Goal: Information Seeking & Learning: Learn about a topic

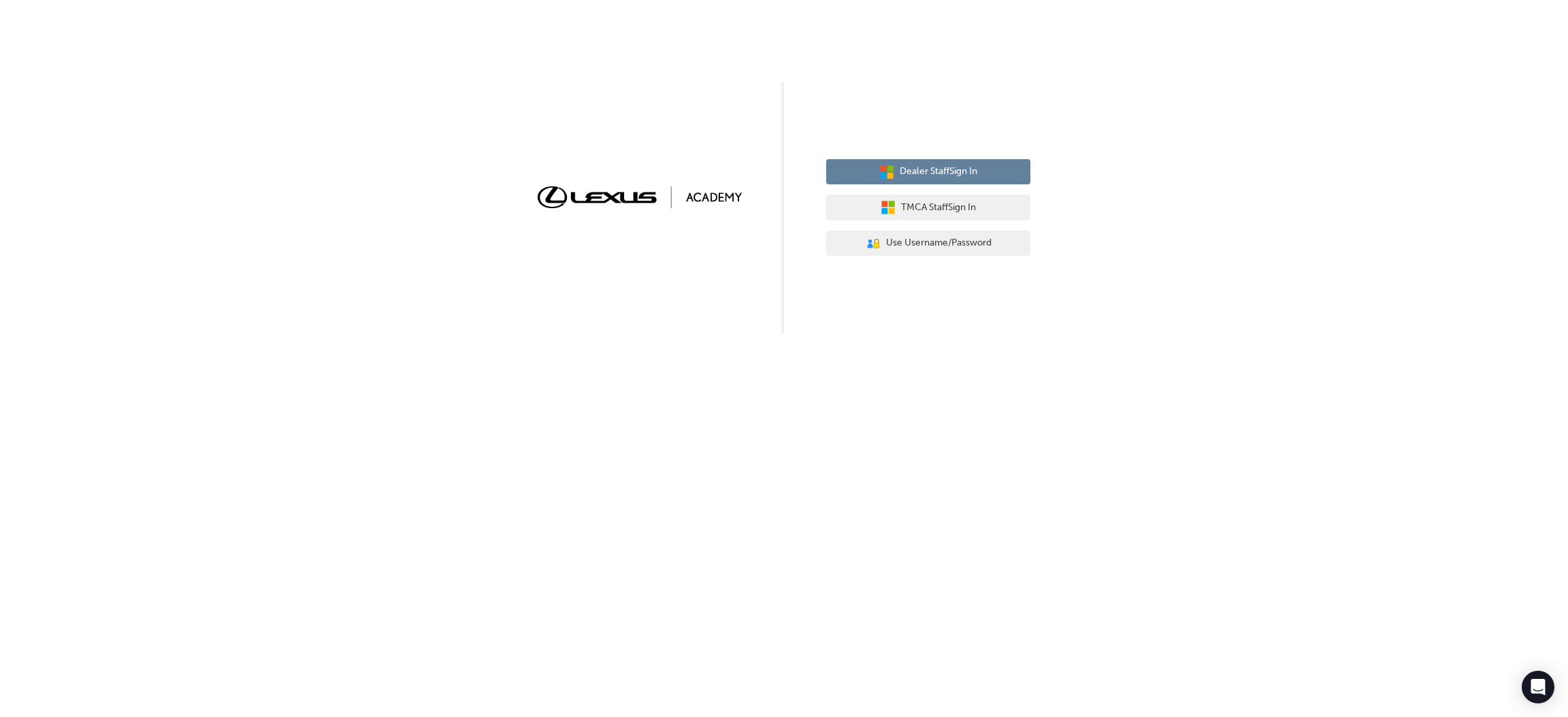
click at [923, 177] on span "Dealer Staff Sign In" at bounding box center [938, 172] width 77 height 16
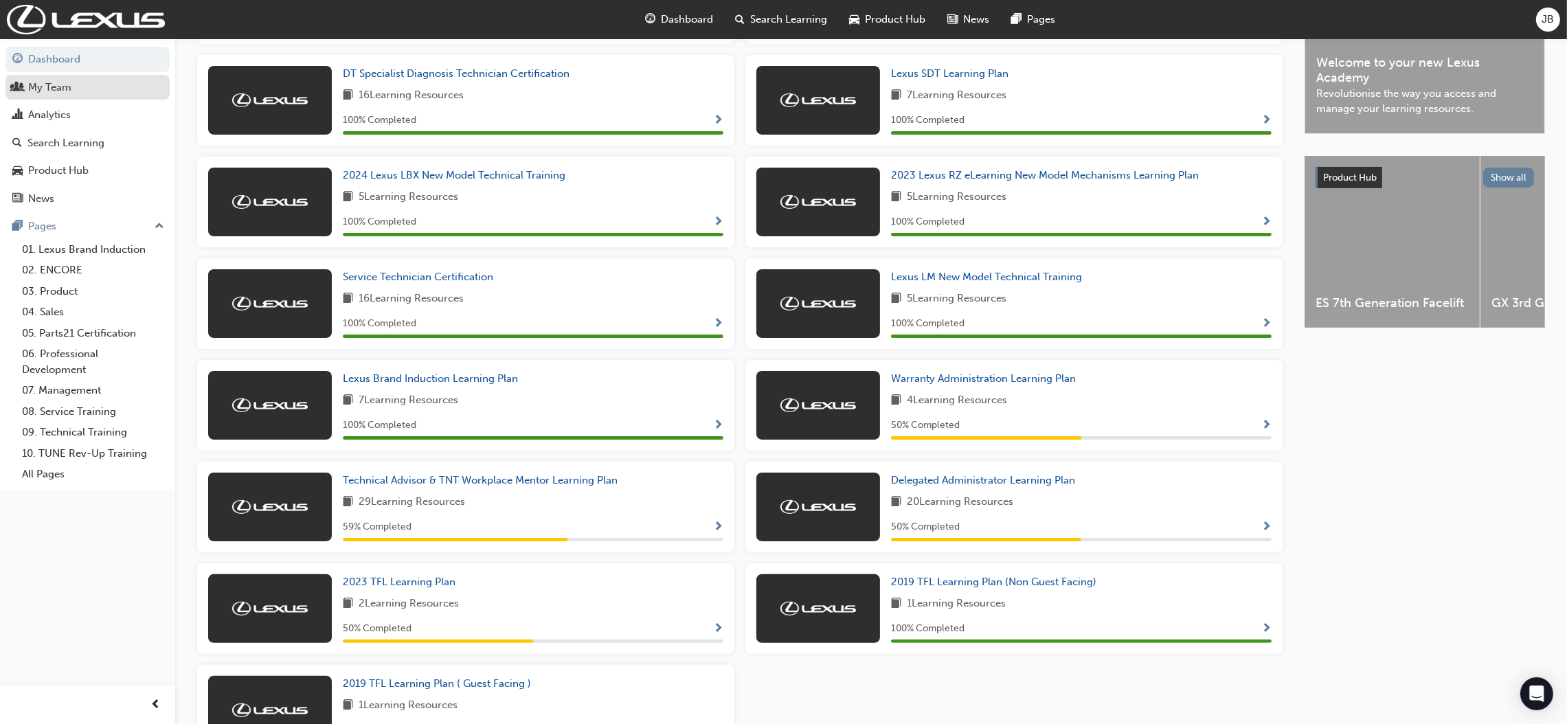
scroll to position [407, 0]
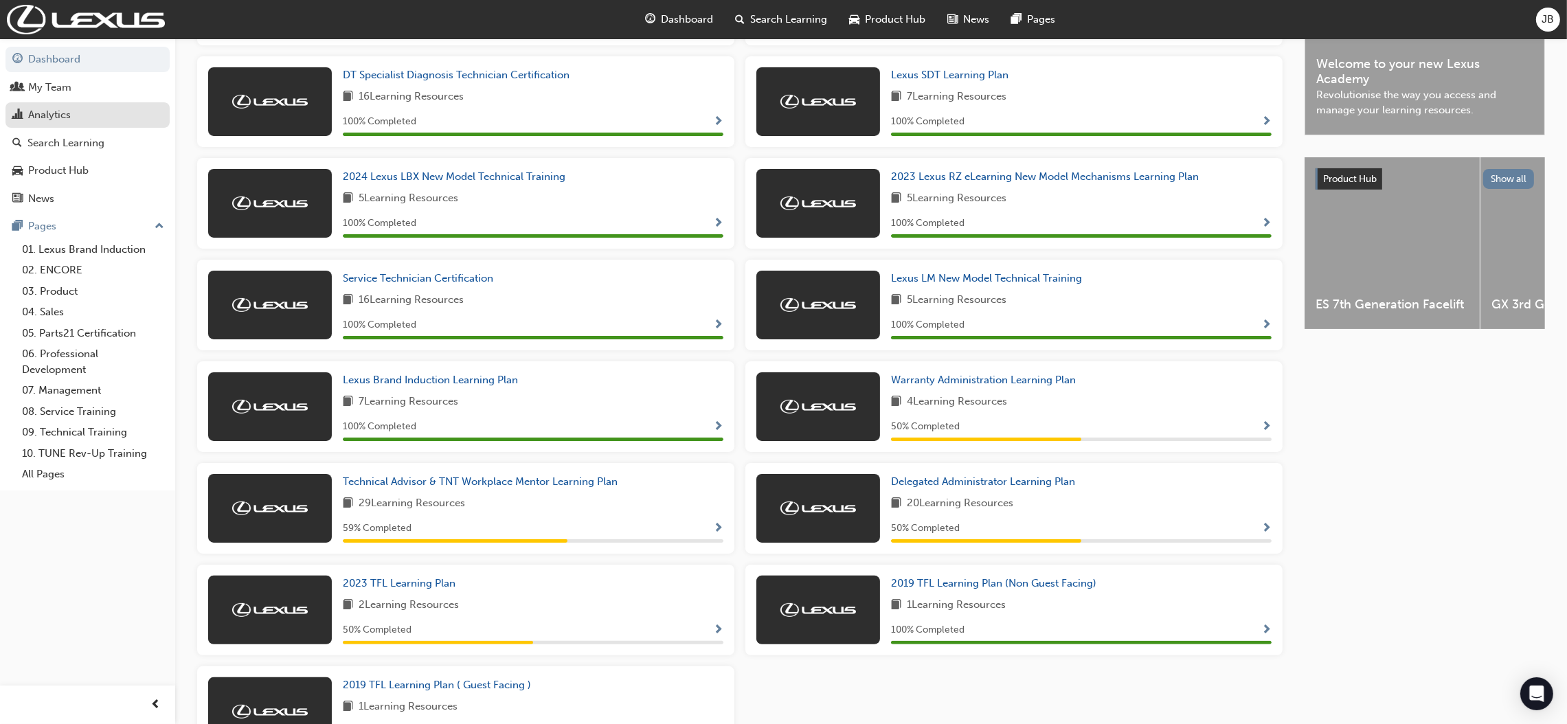
click at [39, 115] on div "Analytics" at bounding box center [49, 115] width 43 height 16
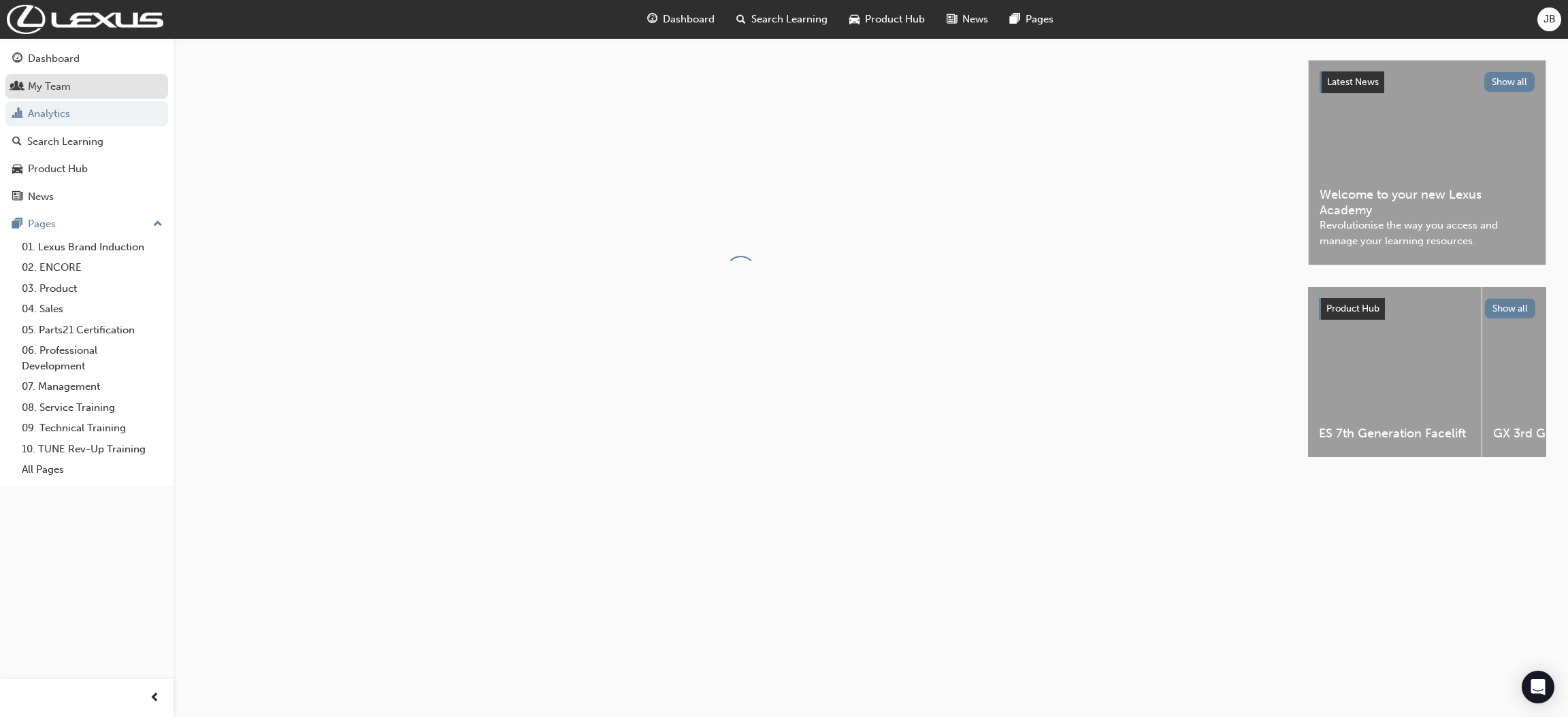
click at [55, 91] on div "My Team" at bounding box center [49, 87] width 43 height 16
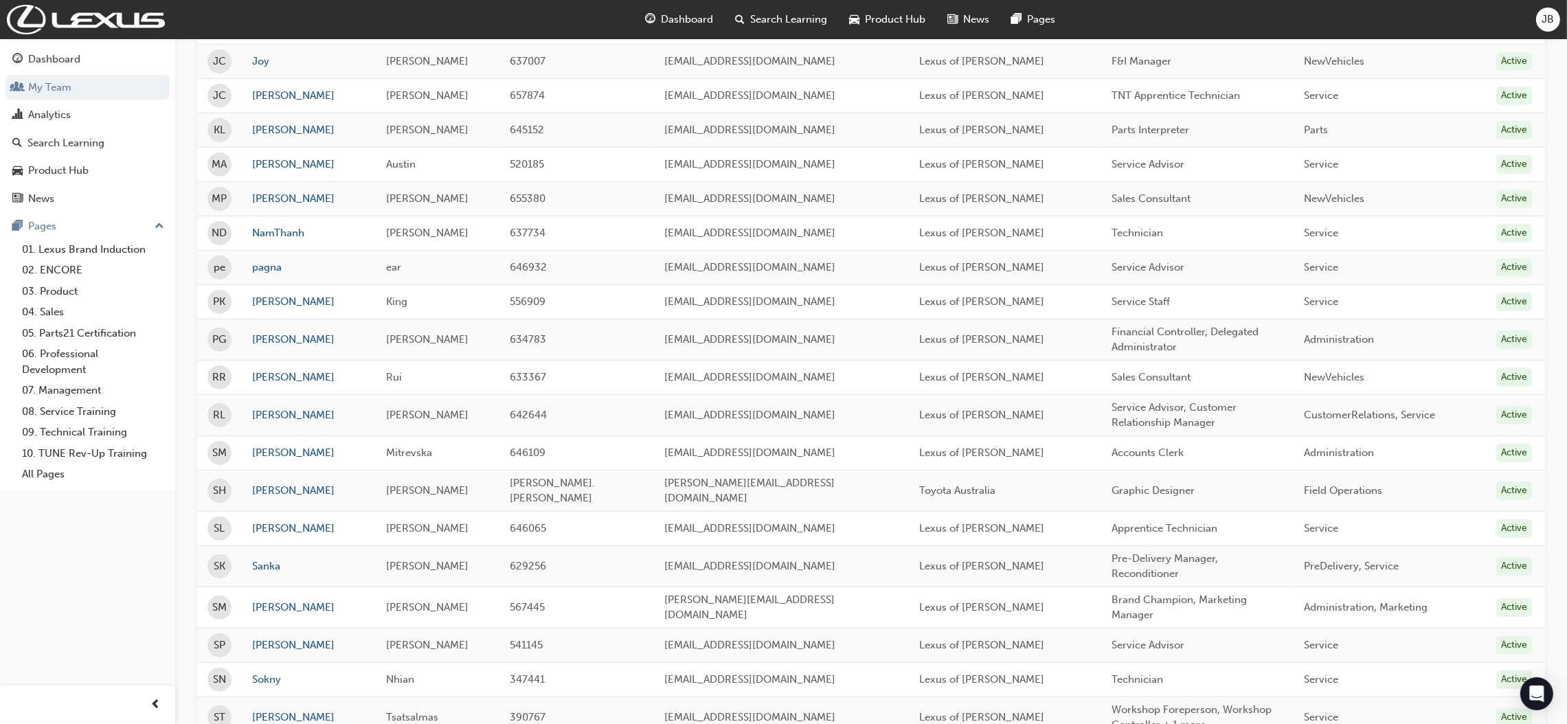
scroll to position [1339, 0]
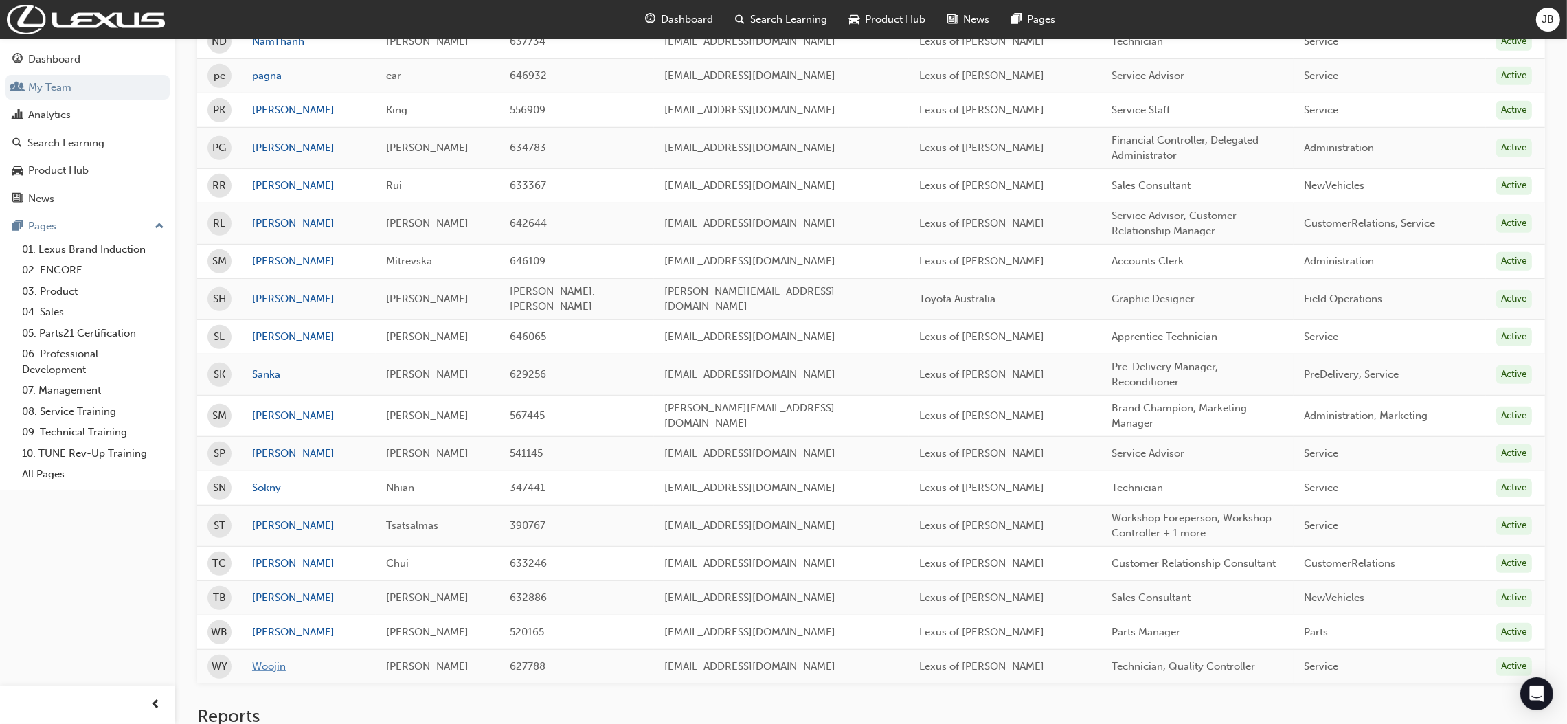
click at [271, 659] on link "Woojin" at bounding box center [308, 667] width 113 height 16
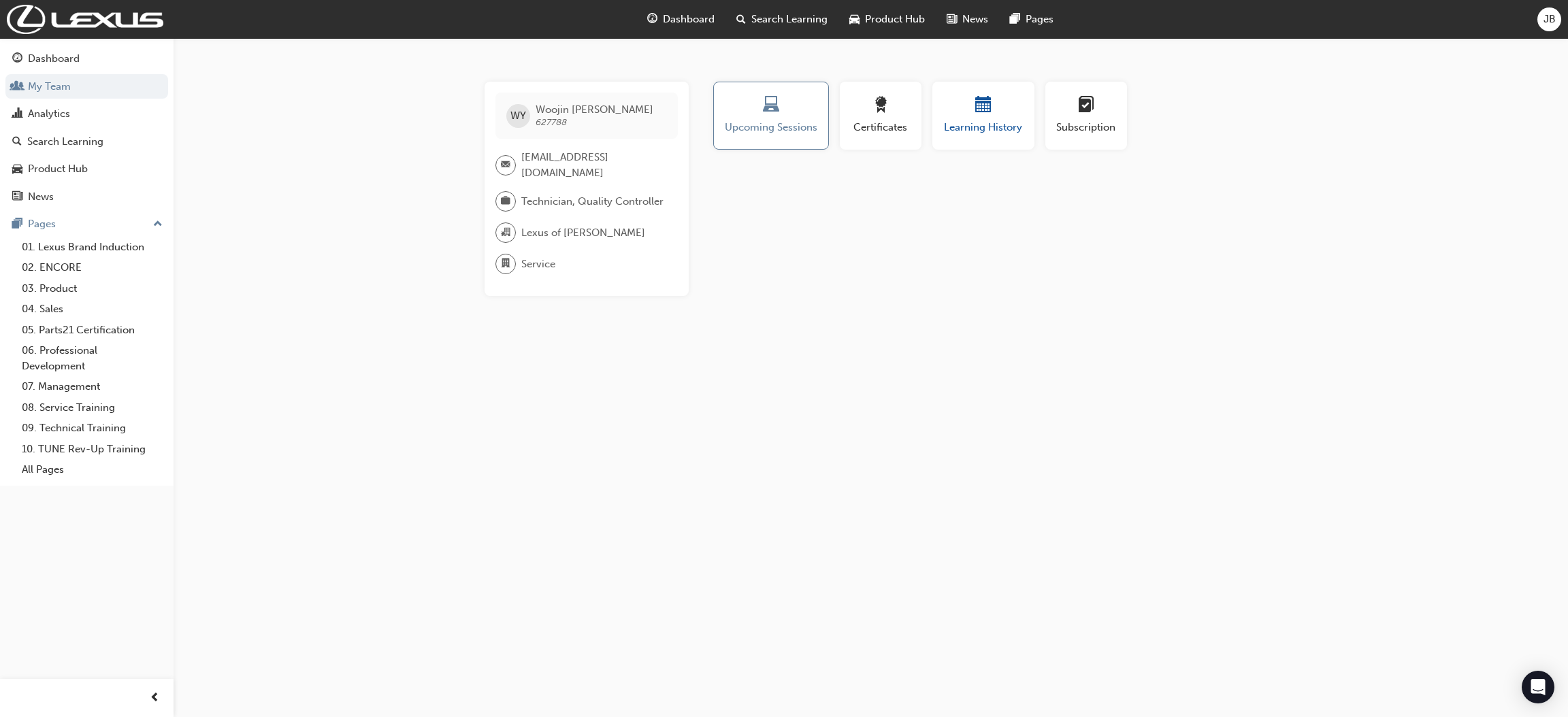
click at [991, 112] on div "button" at bounding box center [984, 107] width 81 height 21
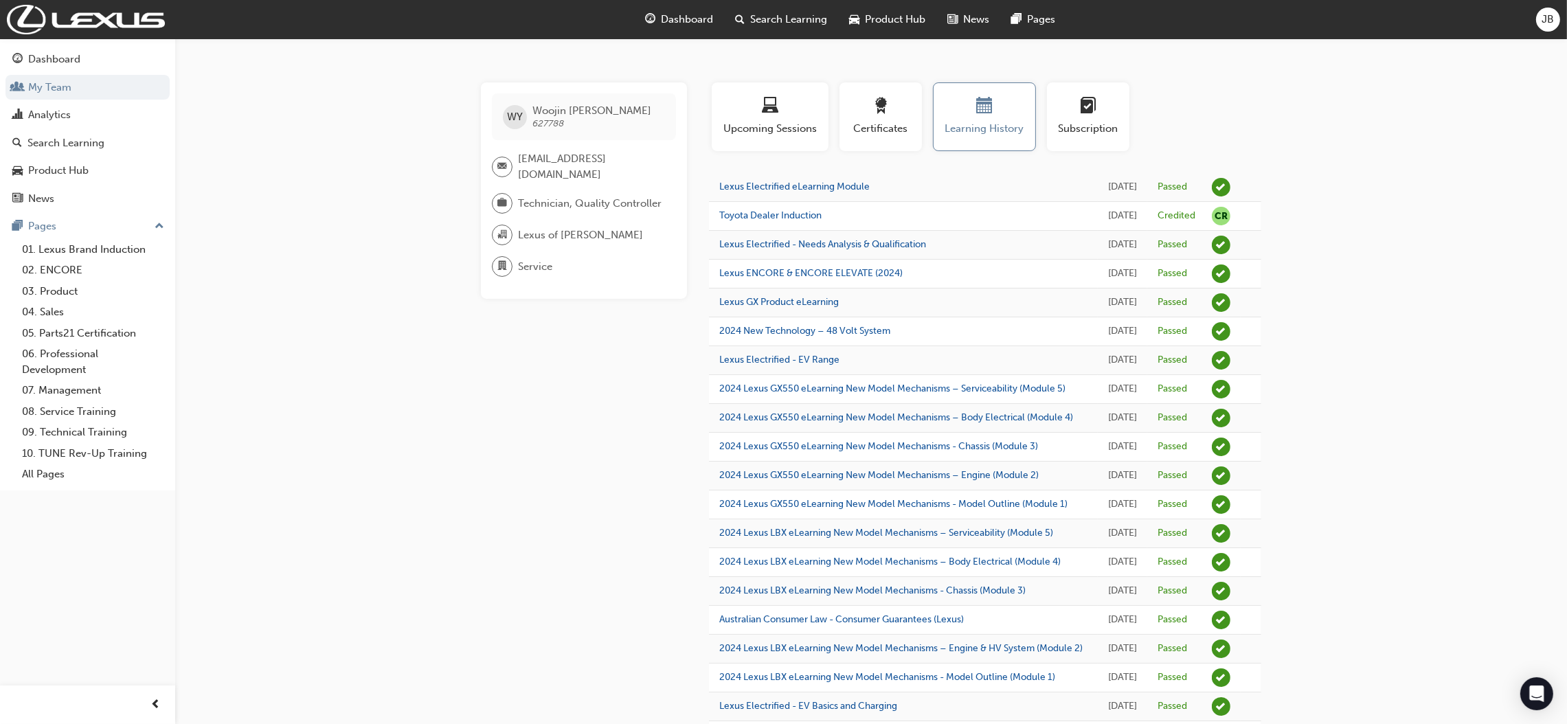
click at [76, 61] on div "Dashboard" at bounding box center [54, 60] width 52 height 16
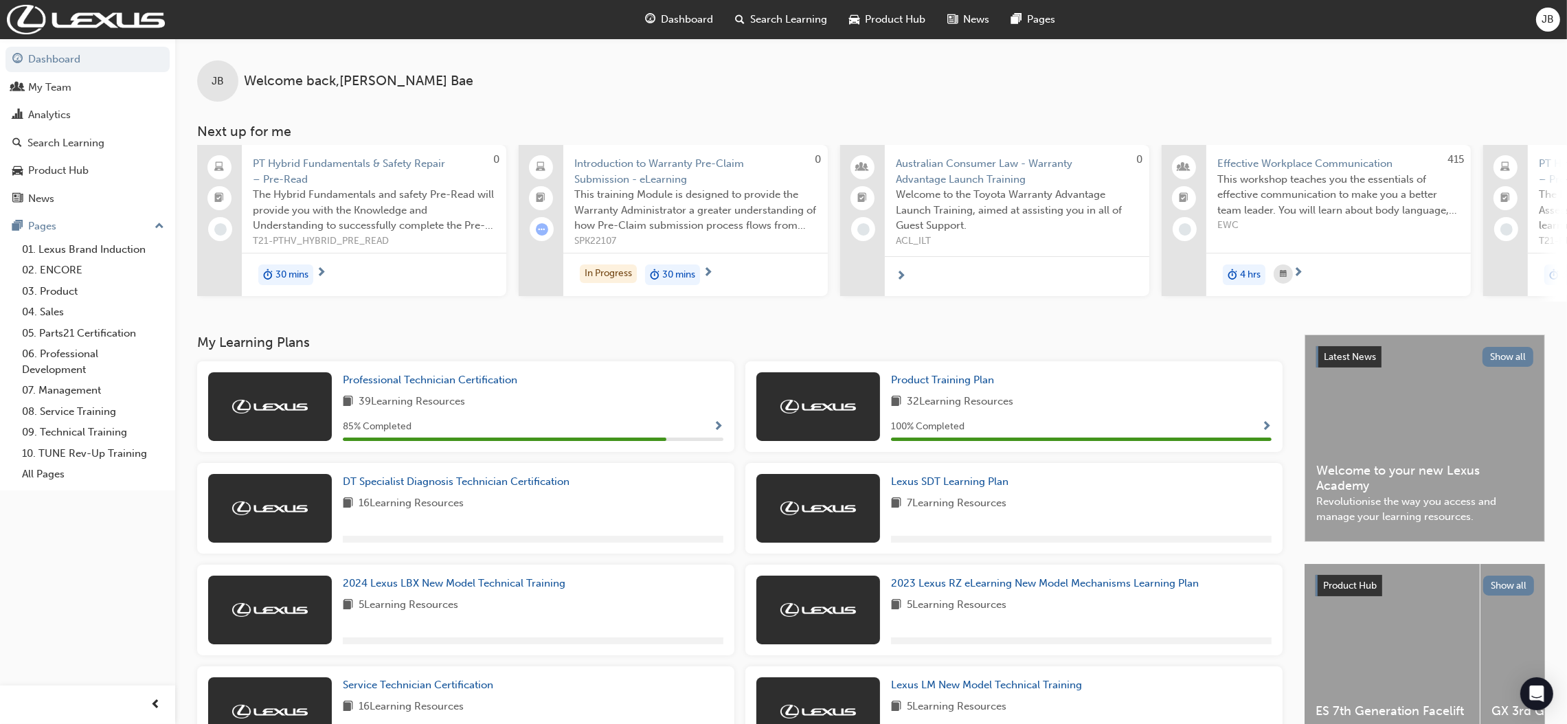
click at [475, 324] on div "JB Welcome back , John Bae Next up for me 0 PT Hybrid Fundamentals & Safety Rep…" at bounding box center [871, 186] width 1392 height 296
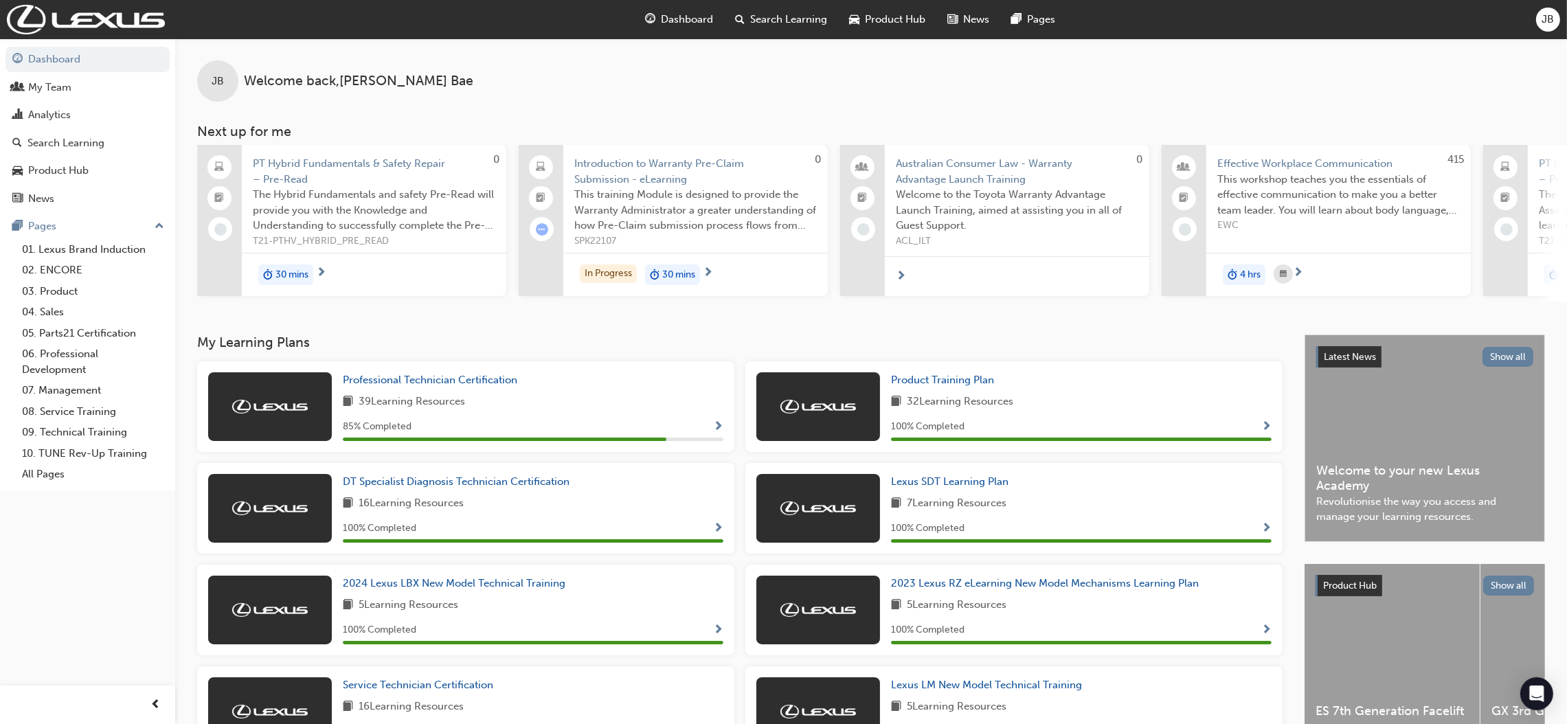
click at [741, 365] on div "Product Training Plan 32 Learning Resources 100 % Completed" at bounding box center [1014, 412] width 548 height 102
click at [74, 89] on div "My Team" at bounding box center [87, 87] width 150 height 17
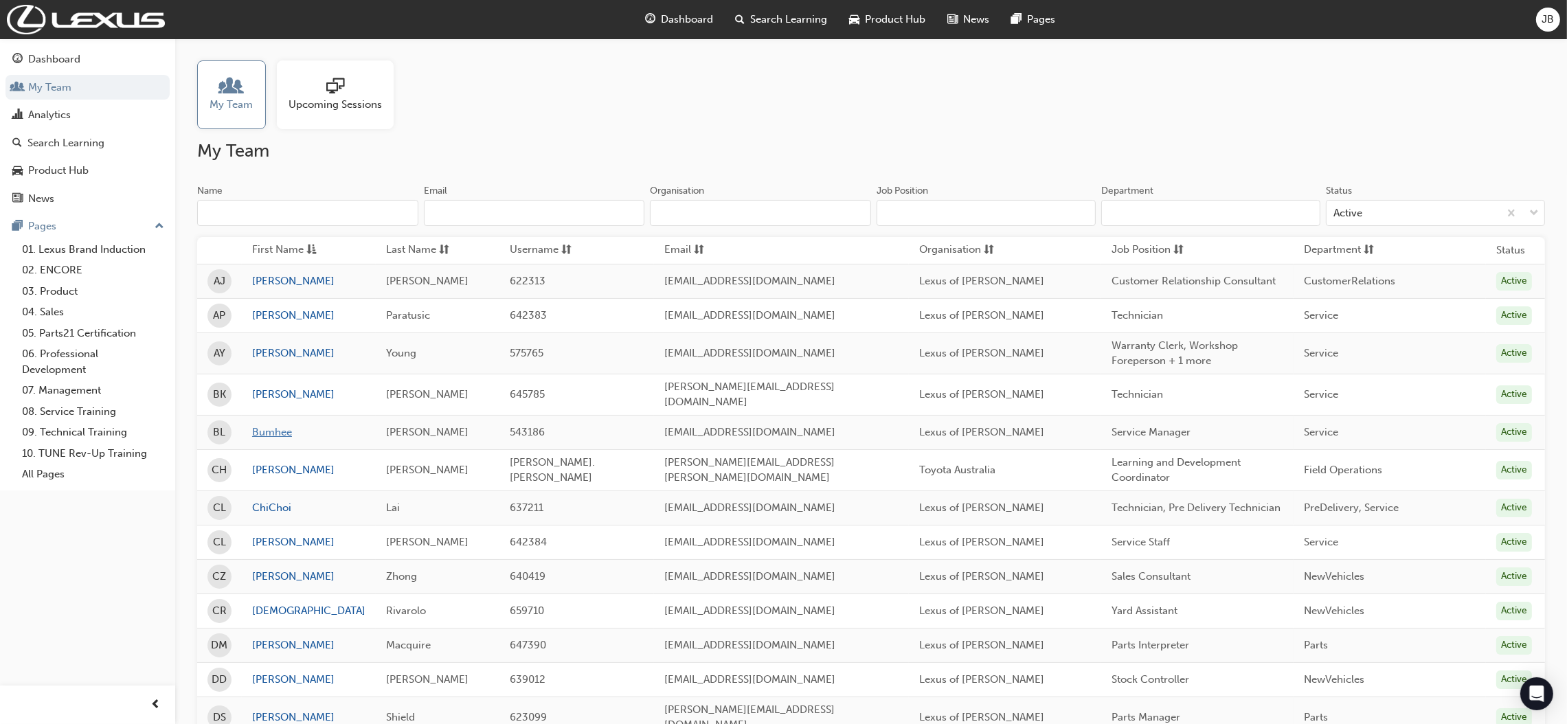
click at [273, 425] on link "Bumhee" at bounding box center [308, 433] width 113 height 16
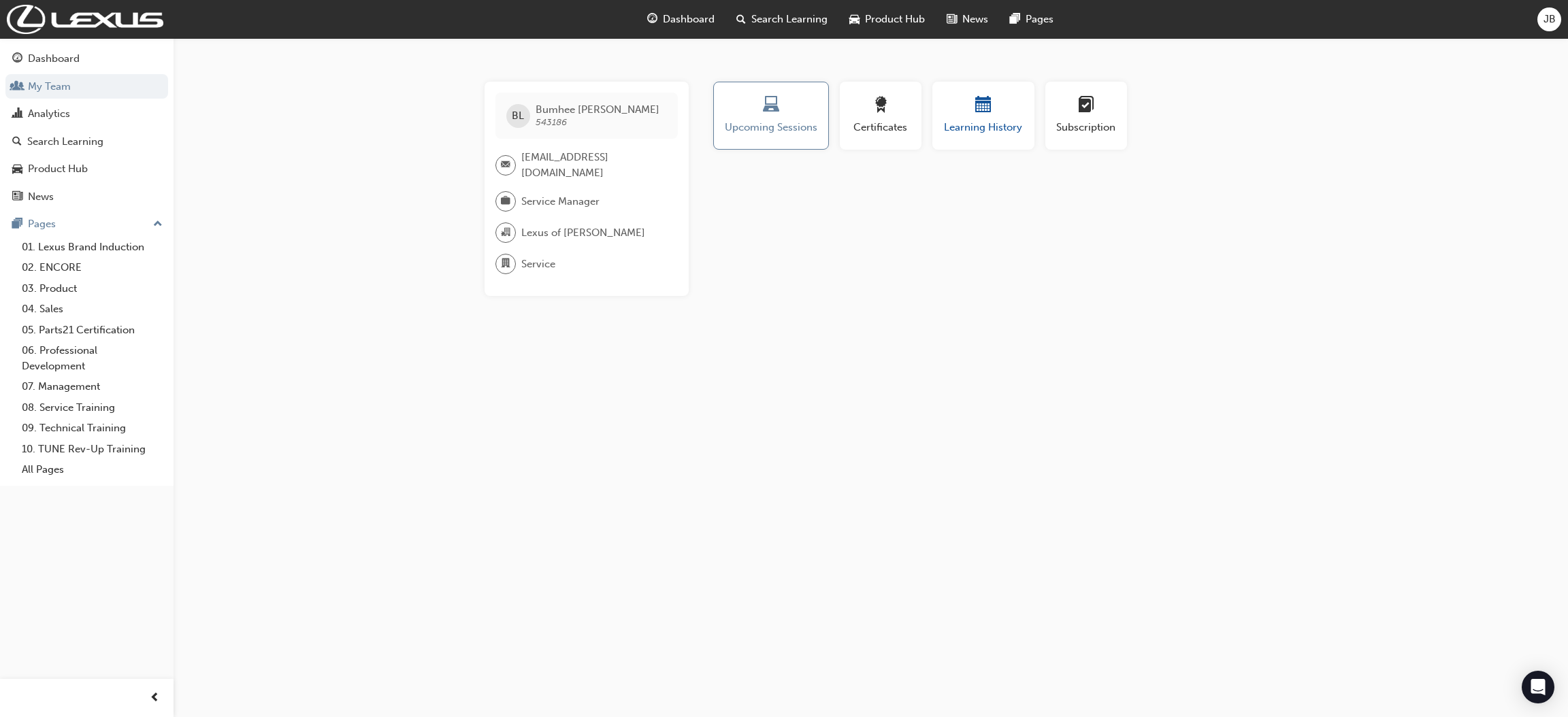
click at [983, 115] on span "calendar-icon" at bounding box center [984, 106] width 16 height 19
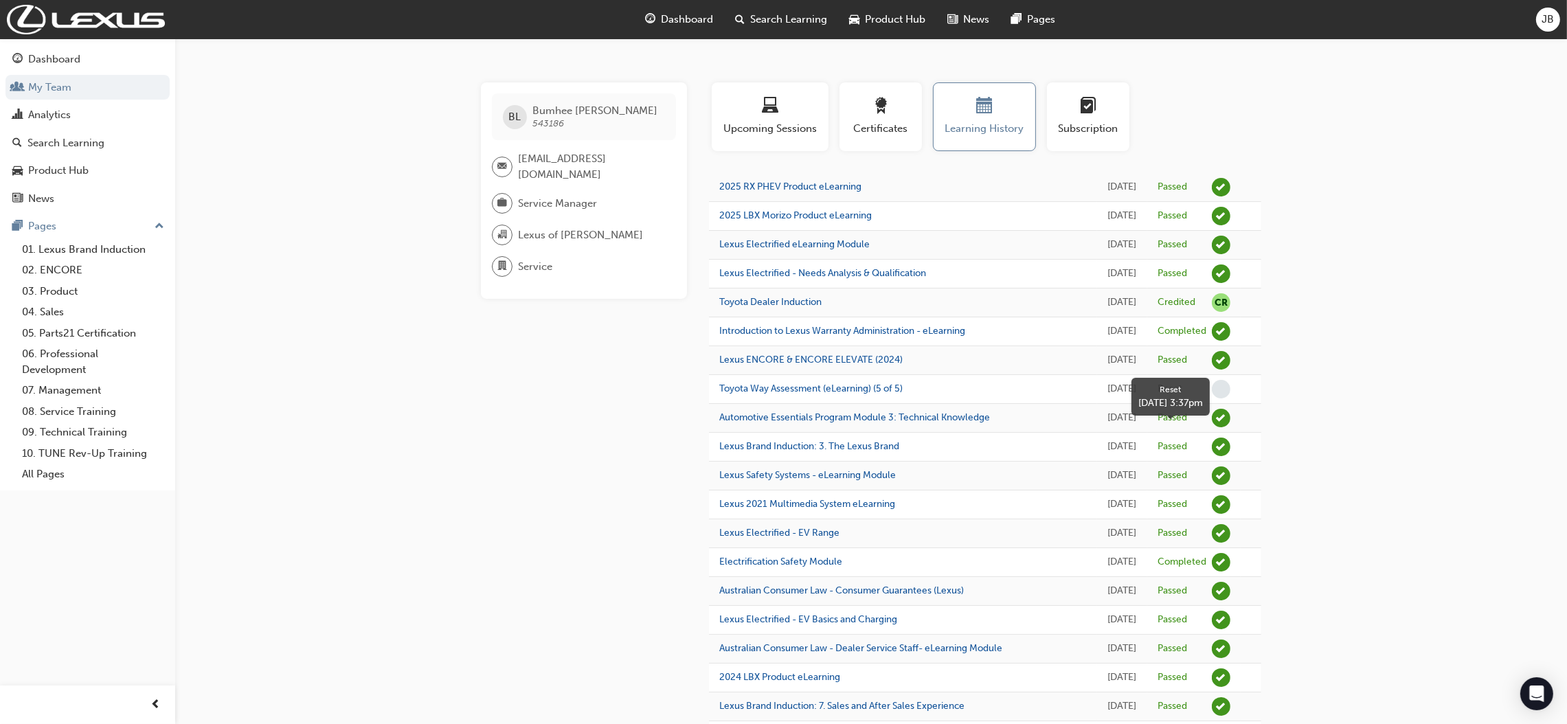
click at [1170, 396] on div "Reset" at bounding box center [1170, 389] width 25 height 13
click at [69, 103] on link "Analytics" at bounding box center [87, 114] width 164 height 25
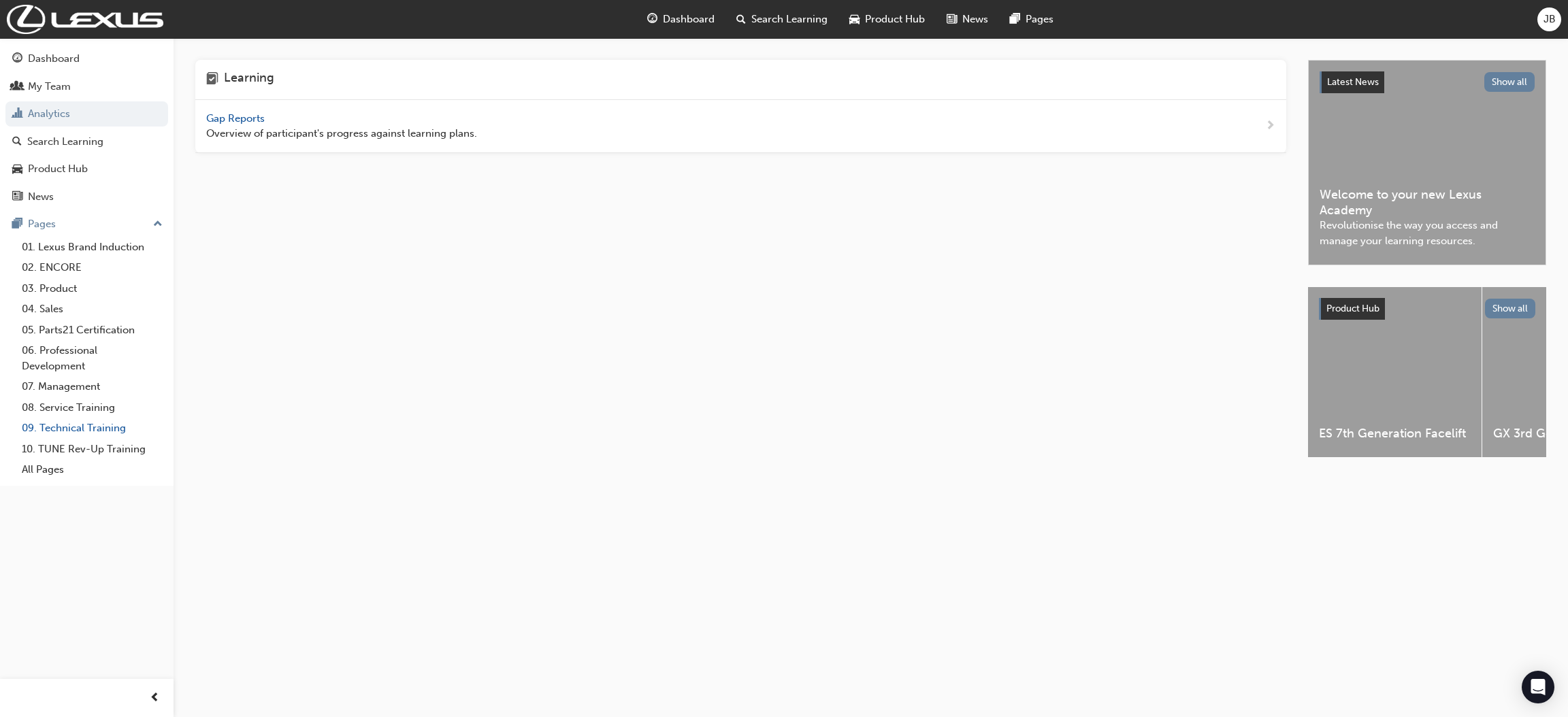
click at [105, 424] on link "09. Technical Training" at bounding box center [91, 428] width 152 height 21
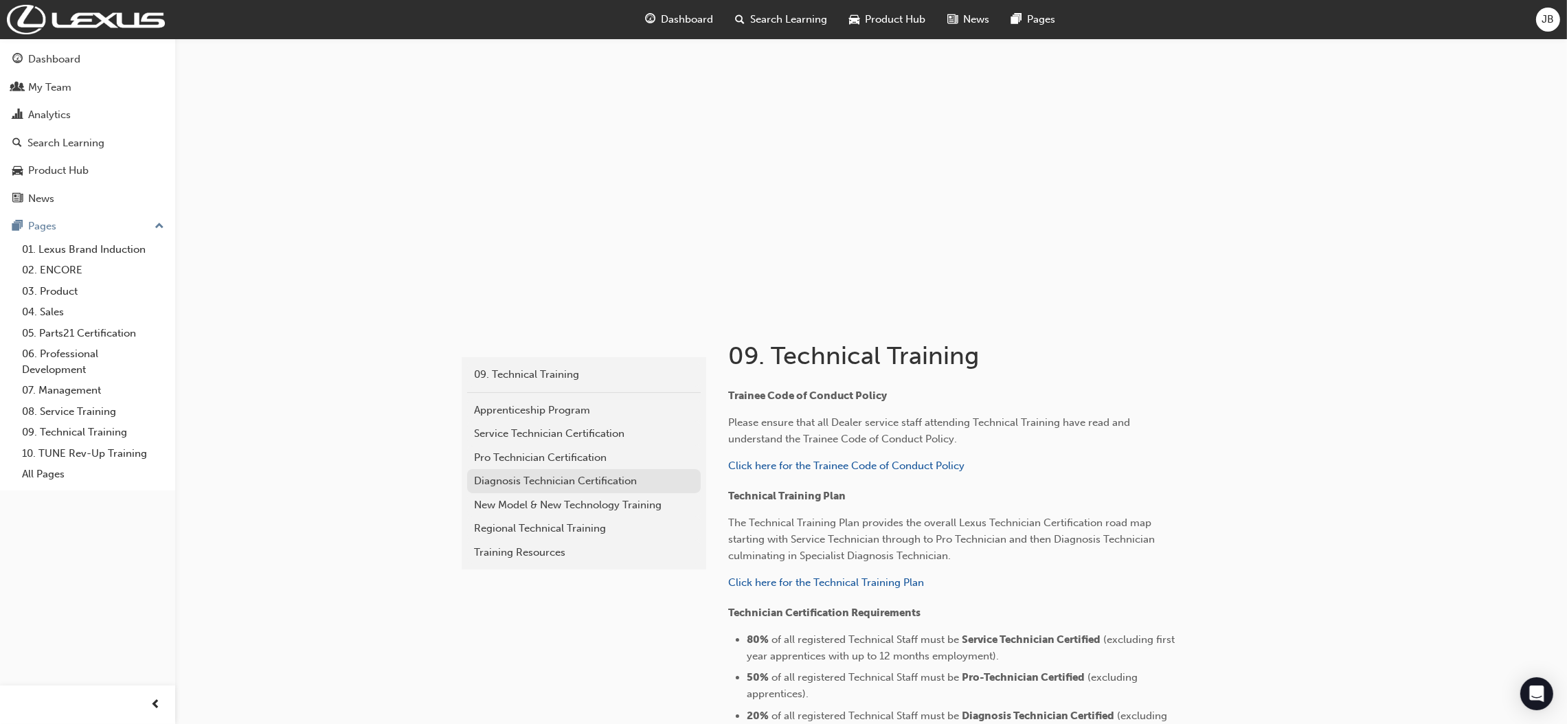
click at [546, 482] on div "Diagnosis Technician Certification" at bounding box center [584, 481] width 220 height 16
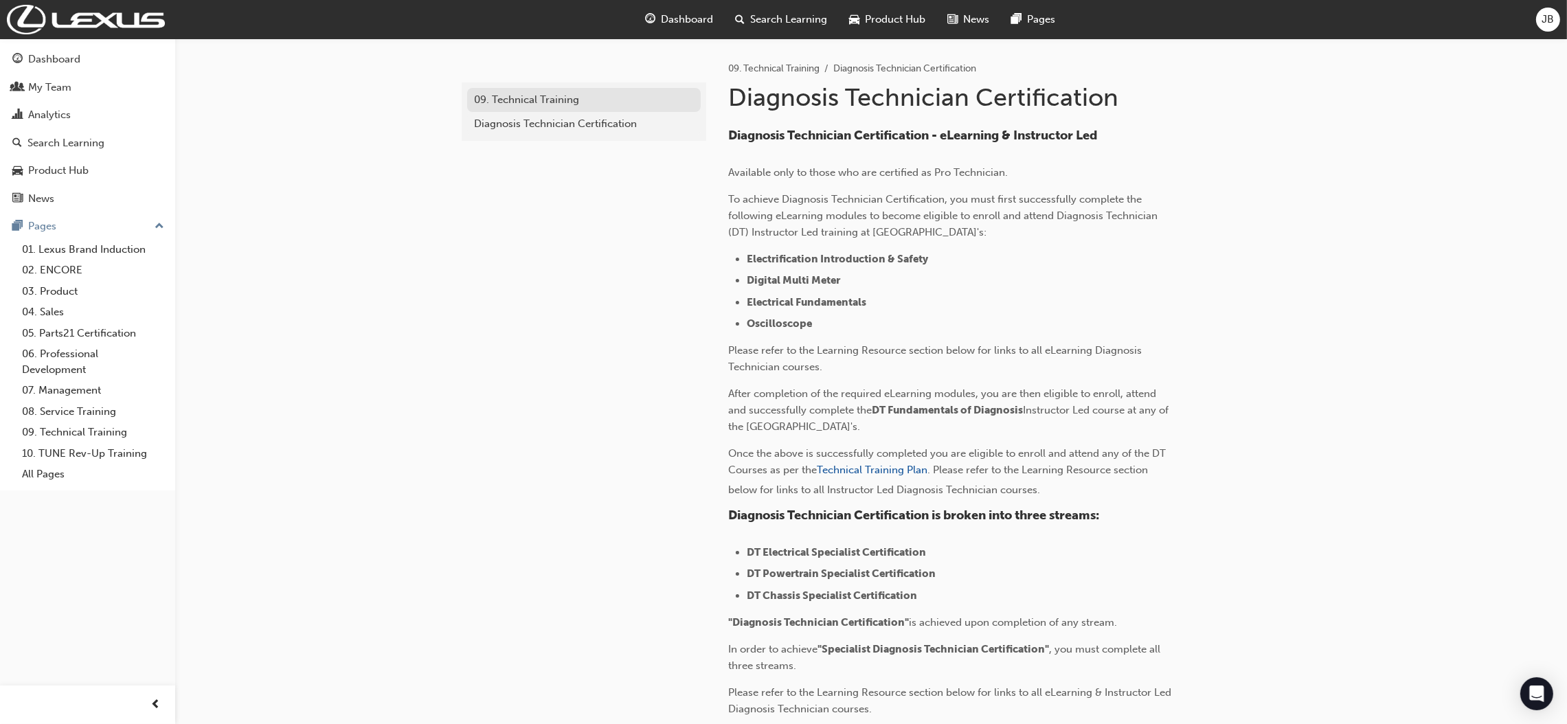
click at [522, 99] on div "09. Technical Training" at bounding box center [584, 100] width 220 height 16
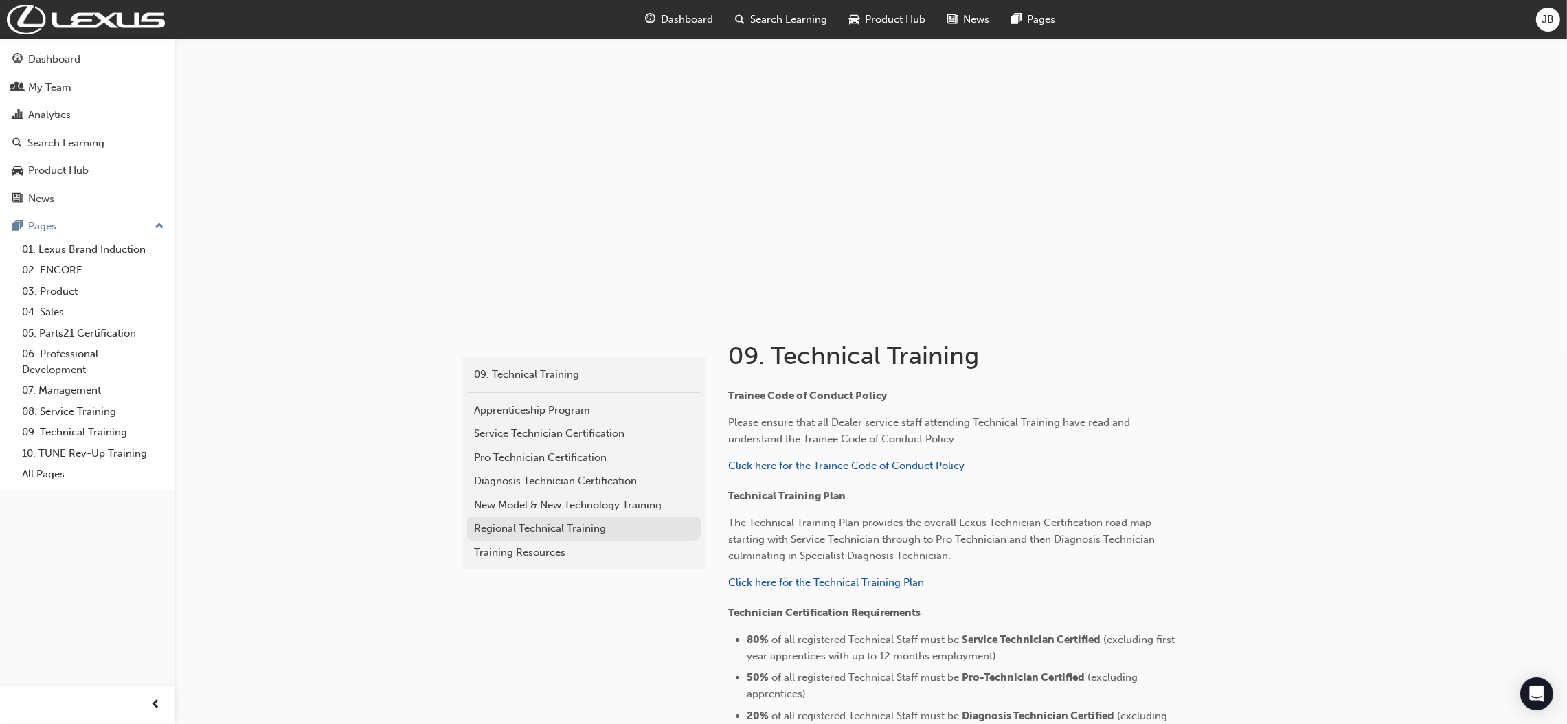
click at [588, 537] on link "Regional Technical Training" at bounding box center [584, 529] width 234 height 24
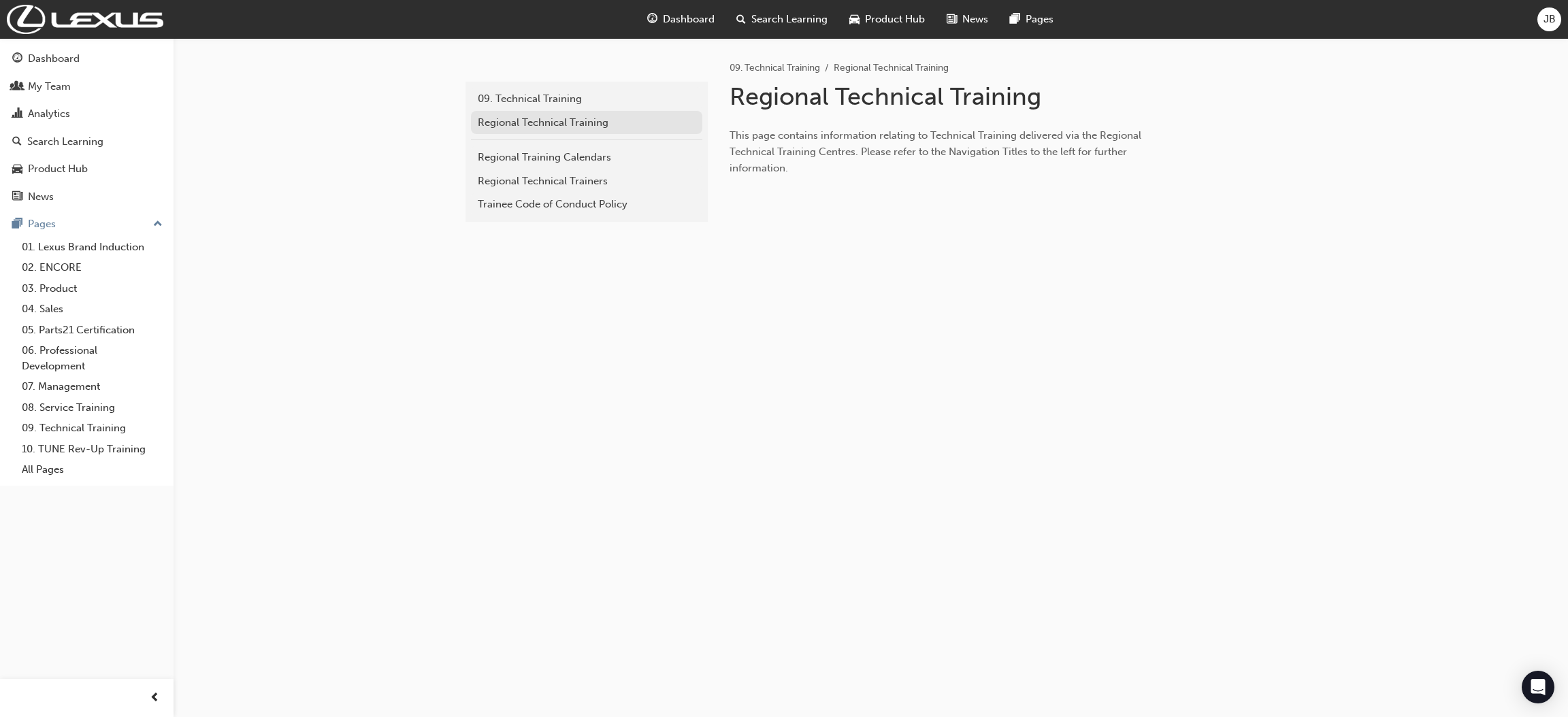
click at [619, 122] on div "Regional Technical Training" at bounding box center [586, 123] width 218 height 16
click at [606, 149] on link "Regional Training Calendars" at bounding box center [587, 157] width 232 height 24
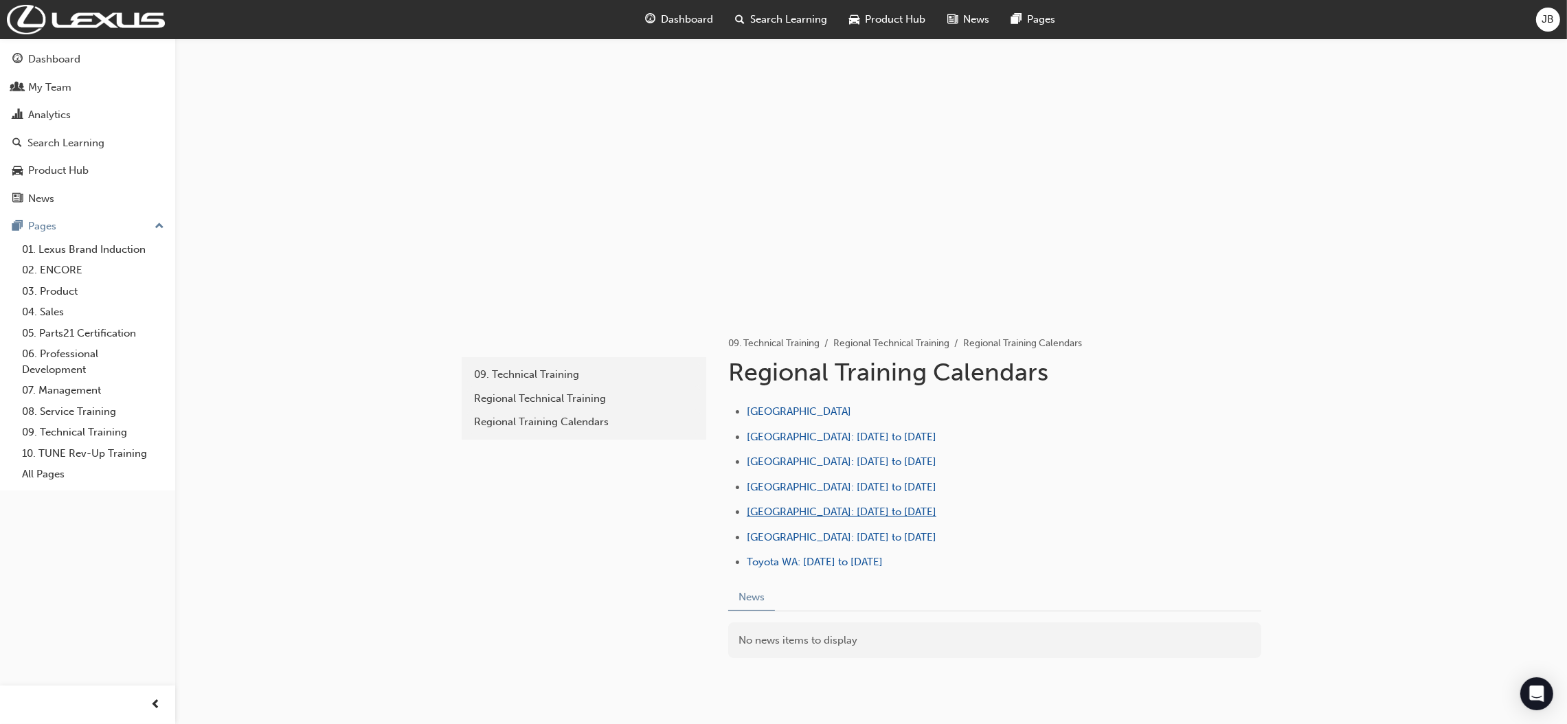
click at [860, 514] on span "Southern Region: October to December 2025" at bounding box center [842, 512] width 190 height 12
